Goal: Task Accomplishment & Management: Complete application form

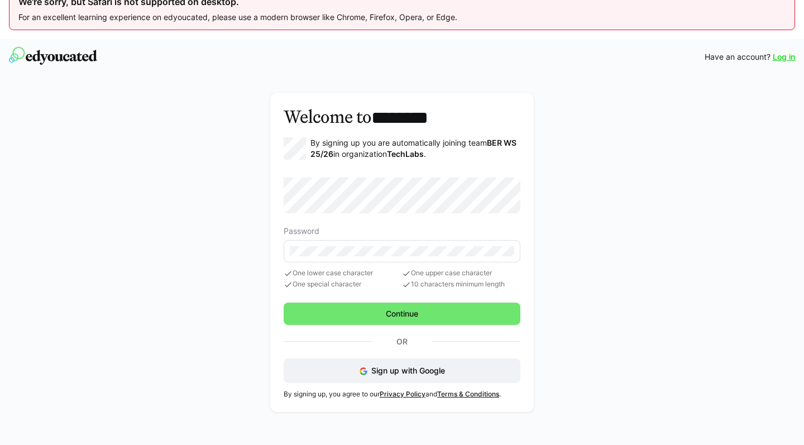
scroll to position [20, 0]
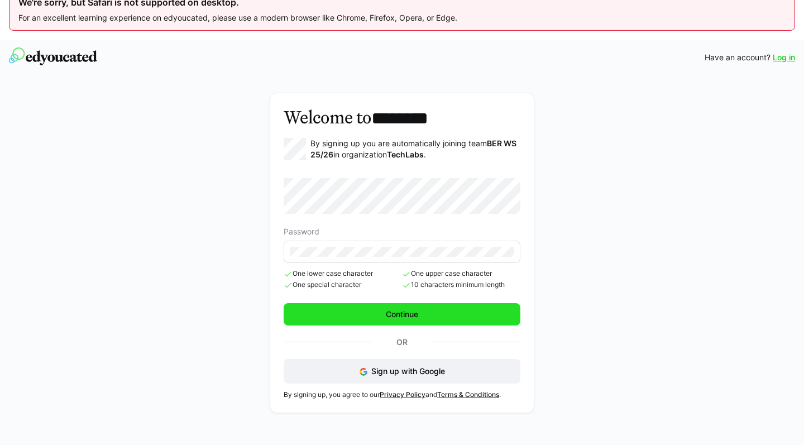
click at [393, 316] on span "Continue" at bounding box center [402, 314] width 36 height 11
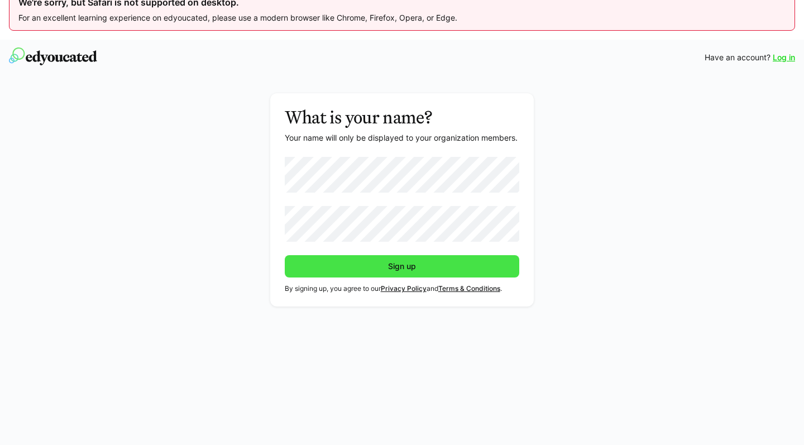
click at [356, 272] on span "Sign up" at bounding box center [402, 266] width 235 height 22
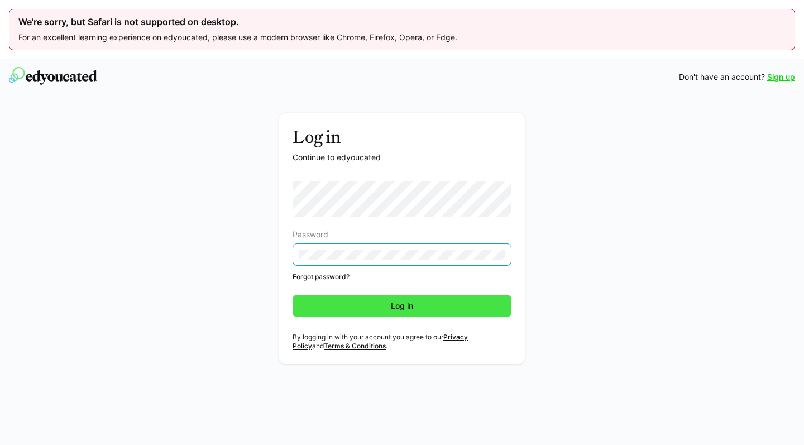
click at [374, 304] on span "Log in" at bounding box center [402, 306] width 219 height 22
